Goal: Information Seeking & Learning: Learn about a topic

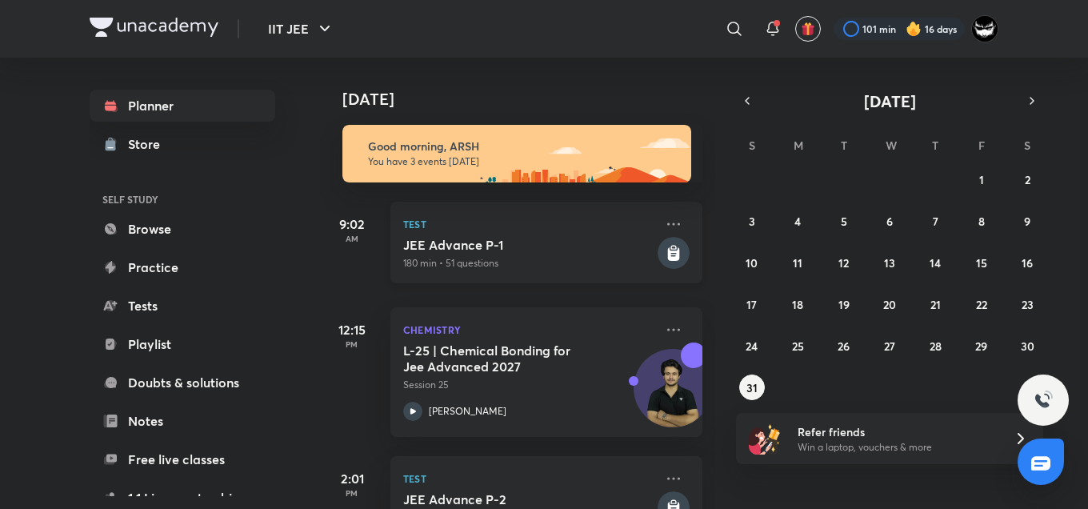
scroll to position [58, 0]
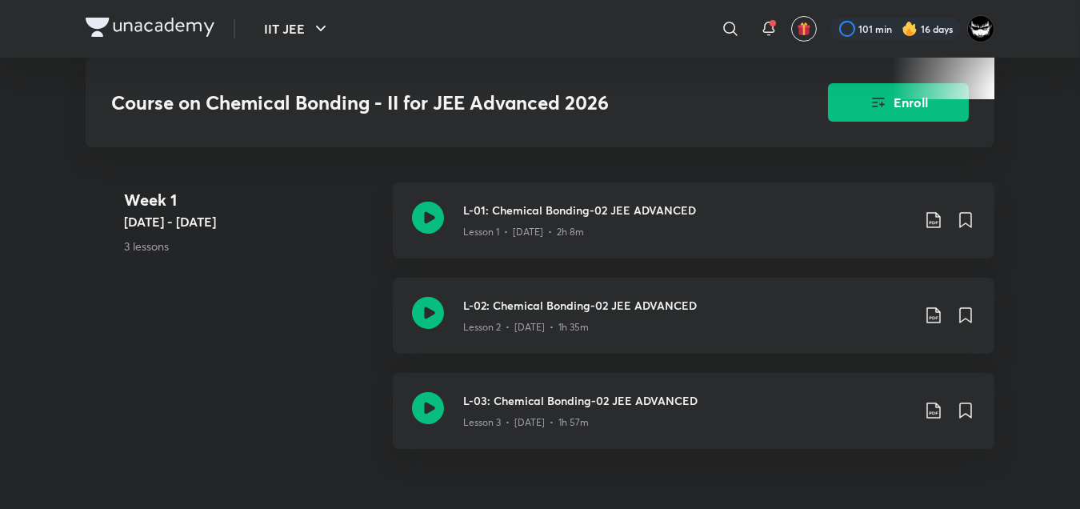
scroll to position [659, 0]
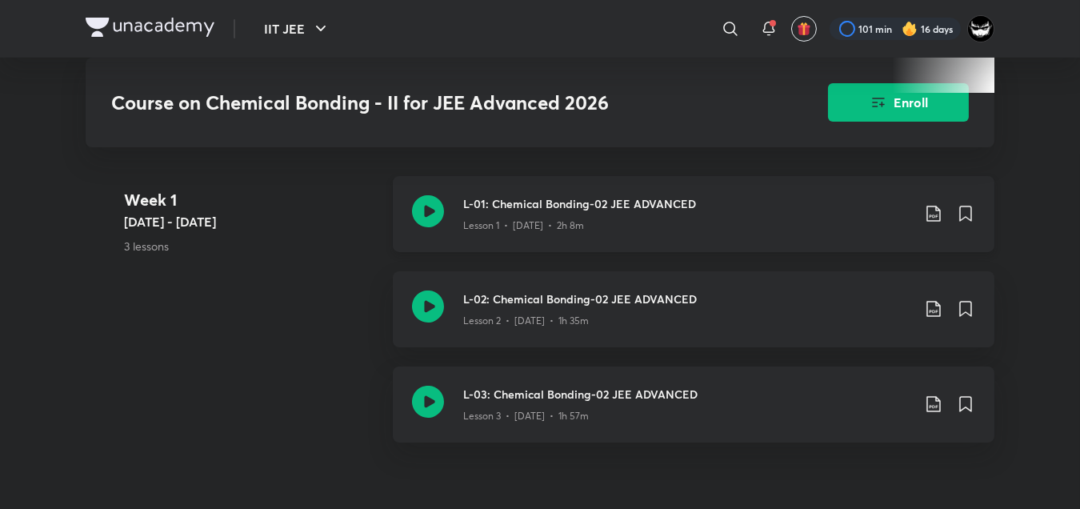
click at [682, 219] on div "L-01: Chemical Bonding-02 JEE ADVANCED Lesson 1 • [DATE] • 2h 8m" at bounding box center [694, 214] width 602 height 76
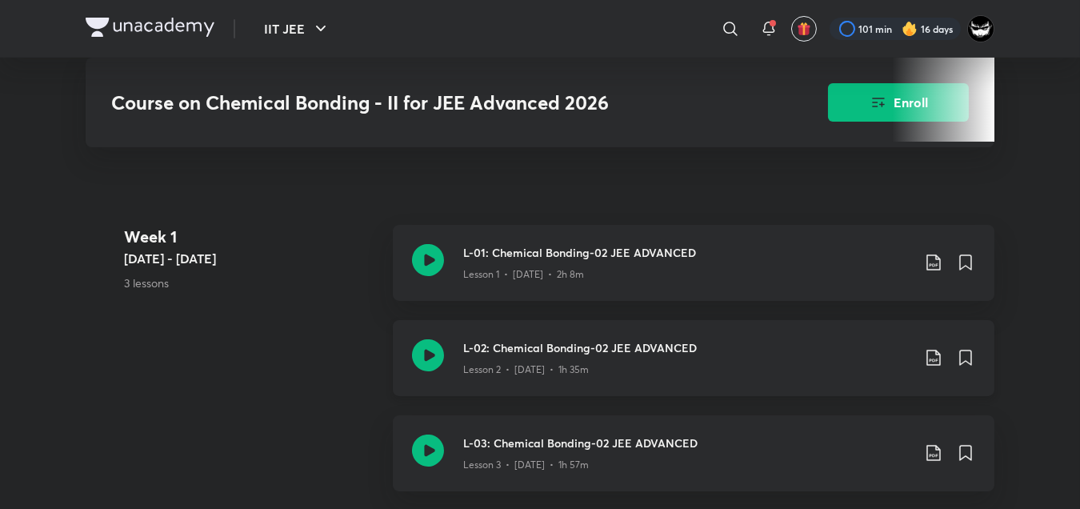
scroll to position [651, 0]
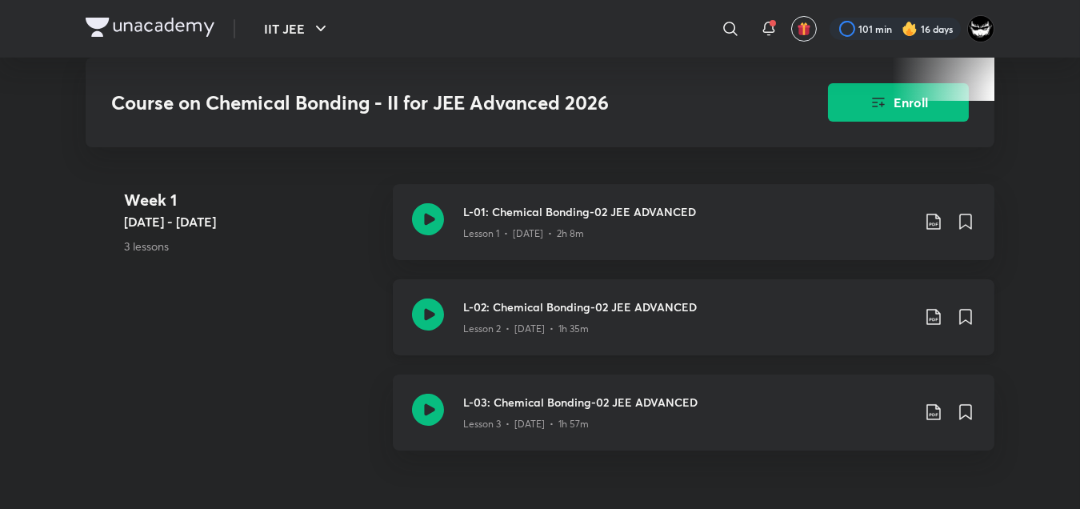
click at [748, 315] on div "Lesson 2 • [DATE] • 1h 35m" at bounding box center [687, 325] width 448 height 21
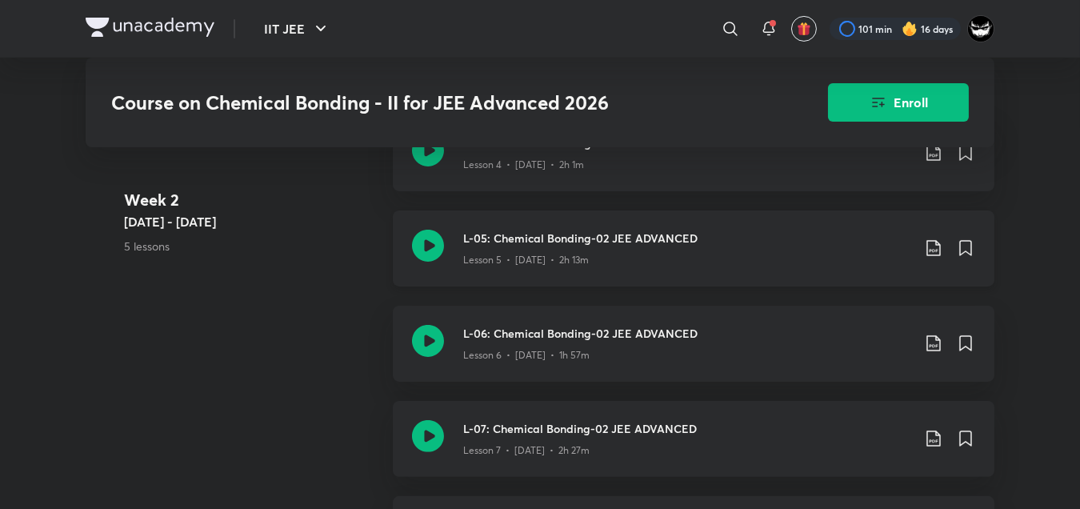
scroll to position [1094, 0]
click at [606, 418] on h3 "L-07: Chemical Bonding-02 JEE ADVANCED" at bounding box center [687, 426] width 448 height 17
